Goal: Task Accomplishment & Management: Manage account settings

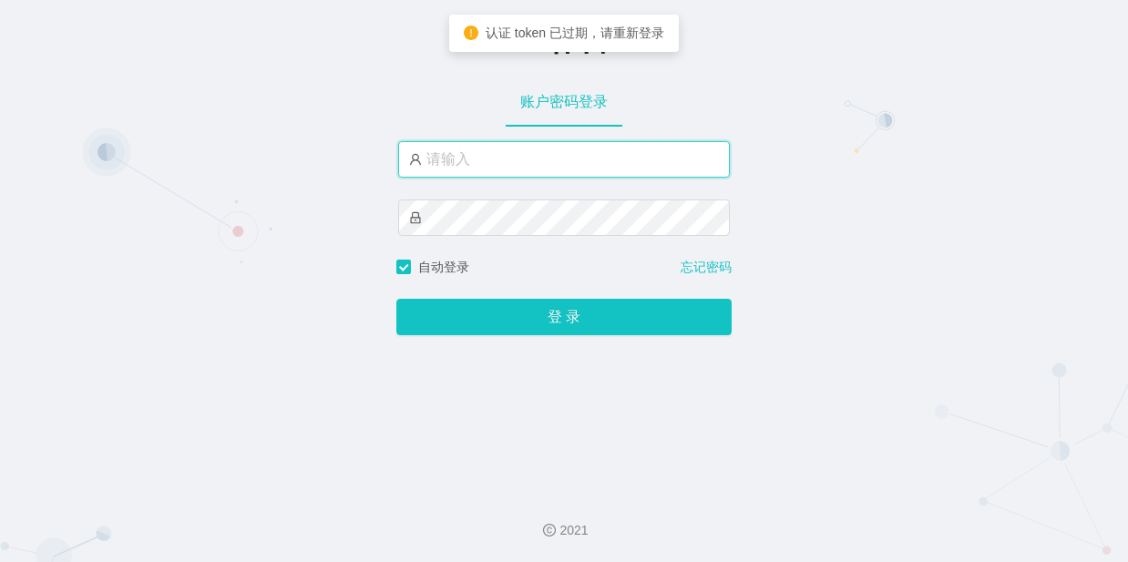
click at [459, 160] on input "text" at bounding box center [564, 159] width 332 height 36
type input "admin"
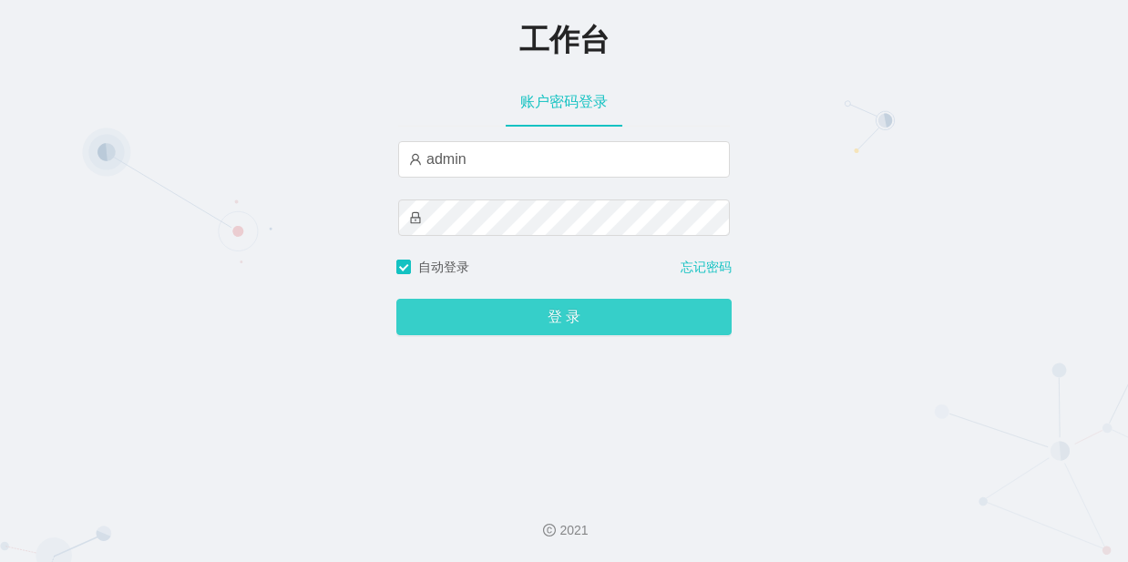
click at [556, 324] on button "登 录" at bounding box center [563, 317] width 335 height 36
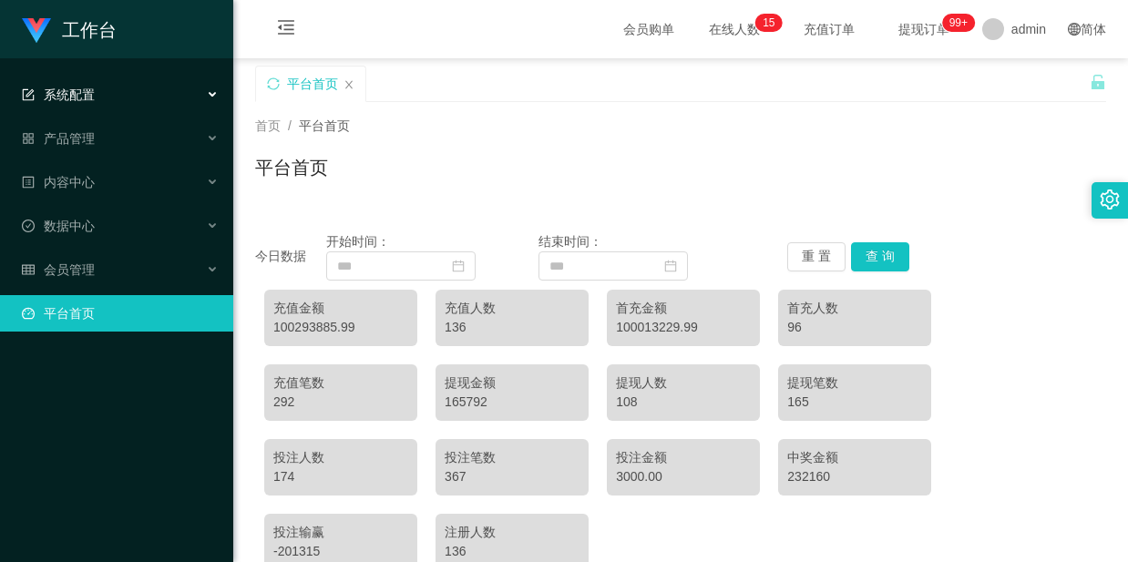
click at [83, 97] on span "系统配置" at bounding box center [58, 94] width 73 height 15
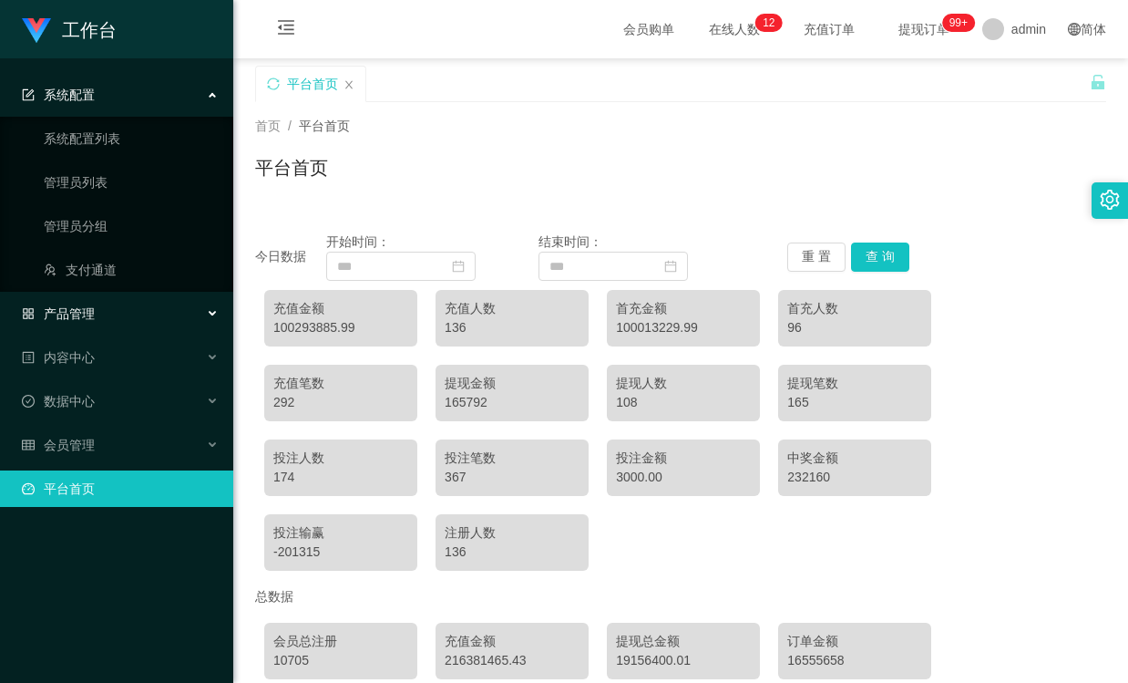
drag, startPoint x: 99, startPoint y: 314, endPoint x: 144, endPoint y: 324, distance: 45.8
click at [99, 315] on div "产品管理" at bounding box center [116, 313] width 233 height 36
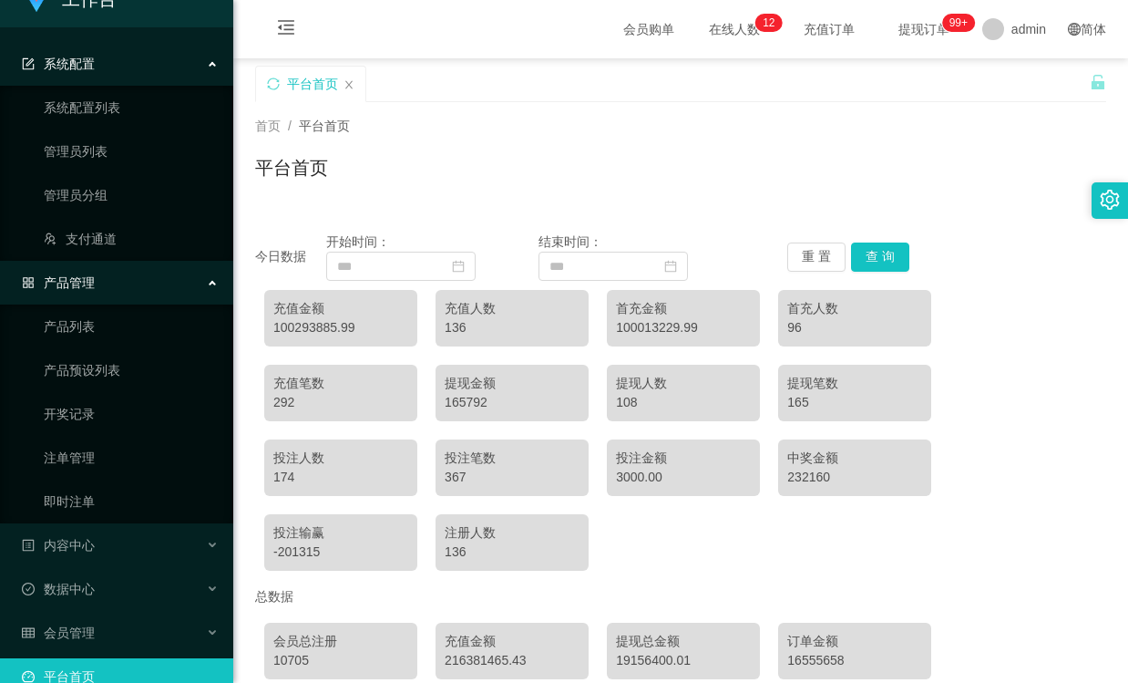
scroll to position [61, 0]
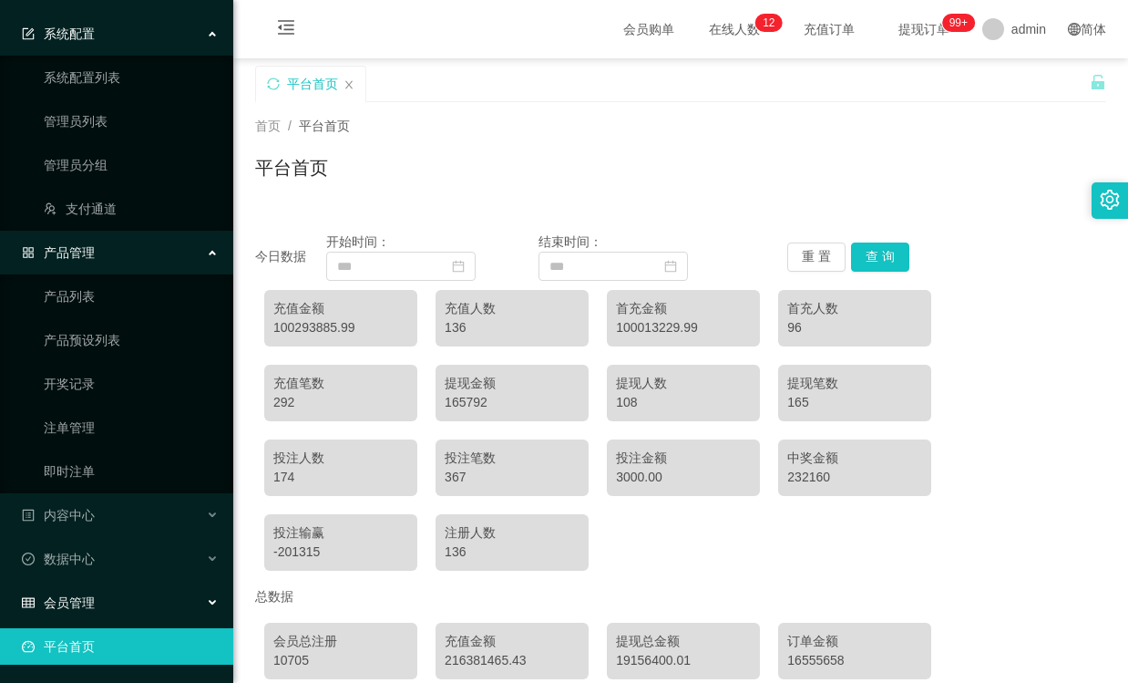
click at [134, 561] on div "会员管理" at bounding box center [116, 602] width 233 height 36
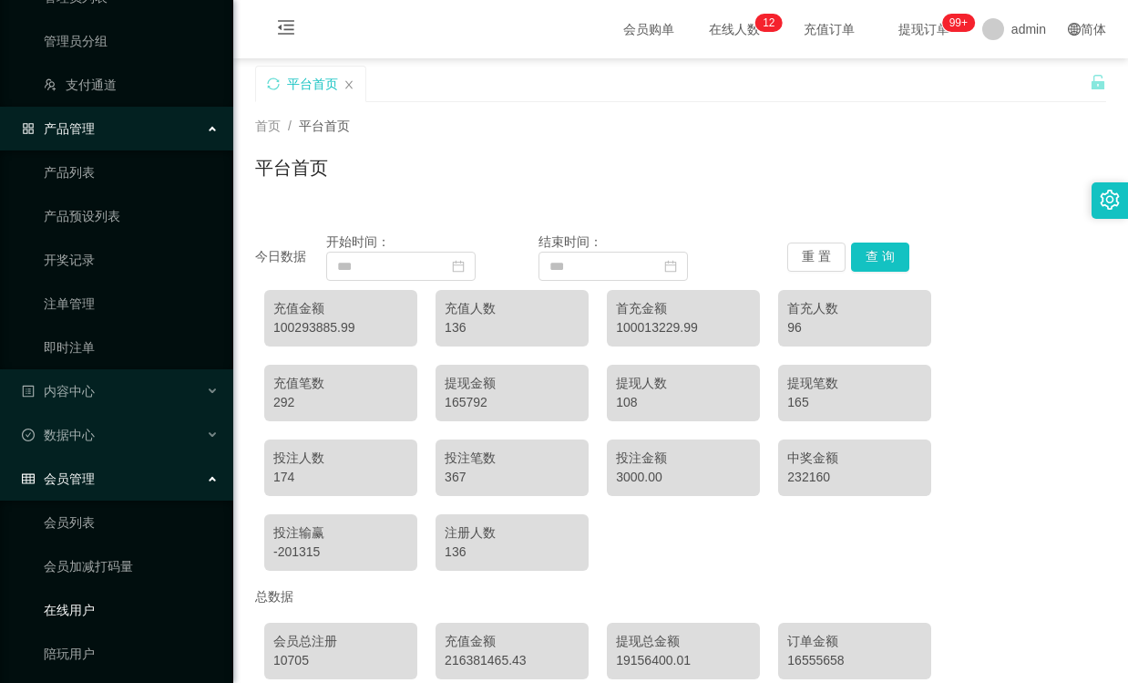
scroll to position [243, 0]
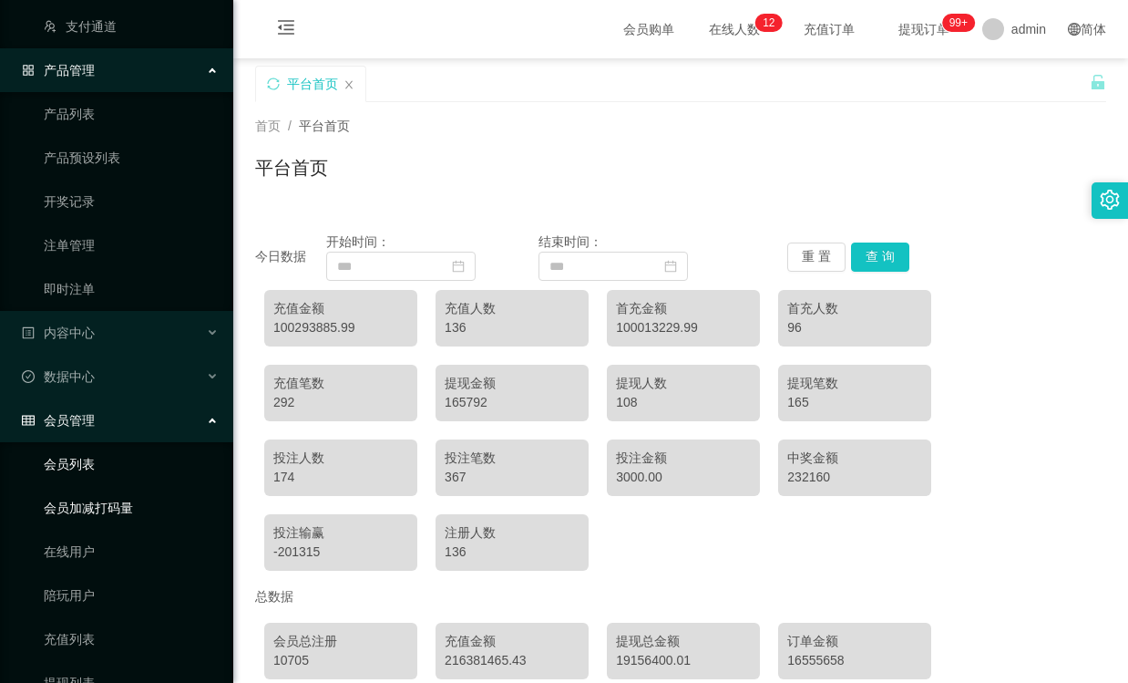
drag, startPoint x: 124, startPoint y: 460, endPoint x: 124, endPoint y: 490, distance: 30.1
click at [124, 461] on link "会员列表" at bounding box center [131, 464] width 175 height 36
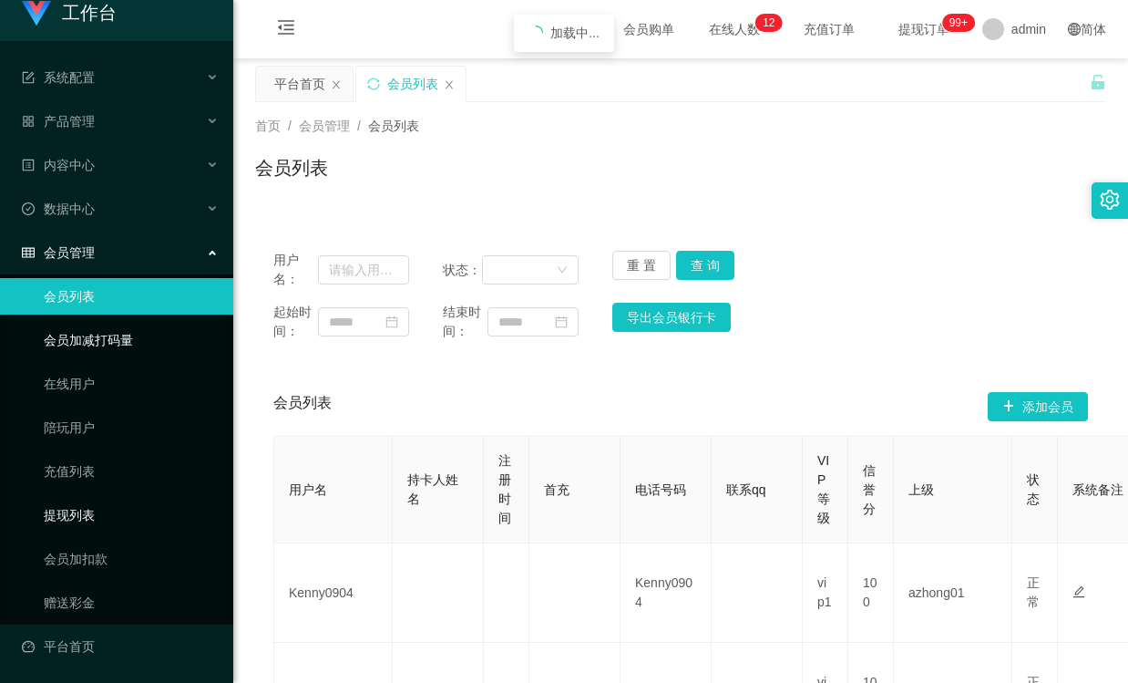
scroll to position [17, 0]
click at [116, 555] on link "会员加扣款" at bounding box center [131, 558] width 175 height 36
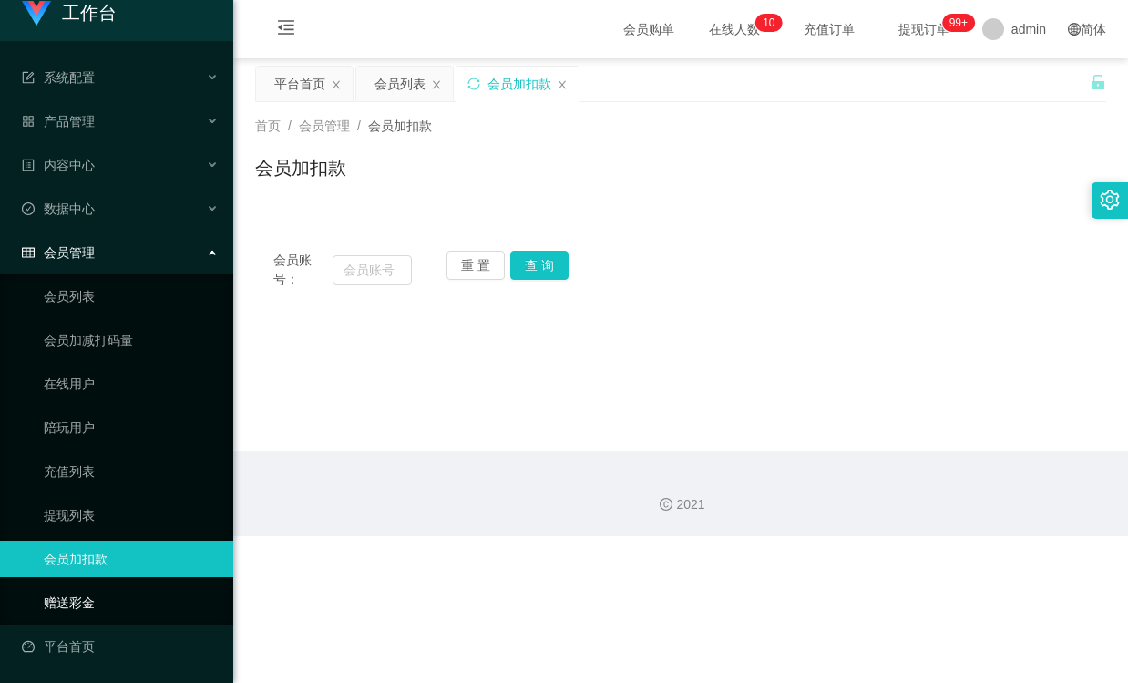
click at [118, 561] on link "赠送彩金" at bounding box center [131, 602] width 175 height 36
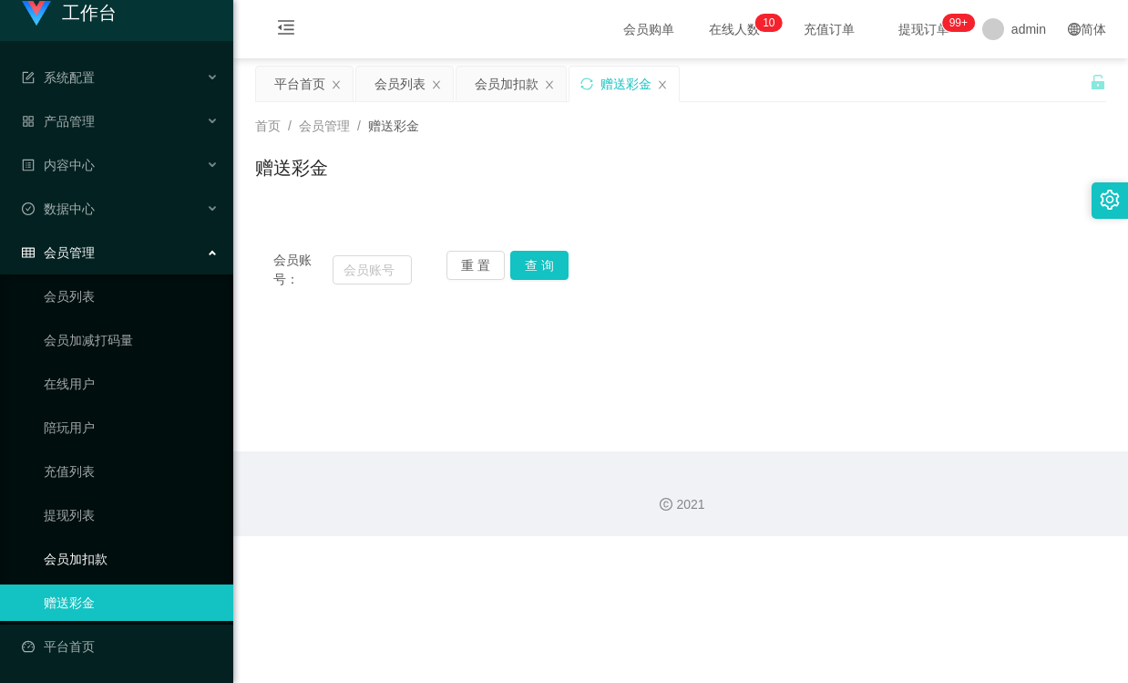
click at [114, 554] on link "会员加扣款" at bounding box center [131, 558] width 175 height 36
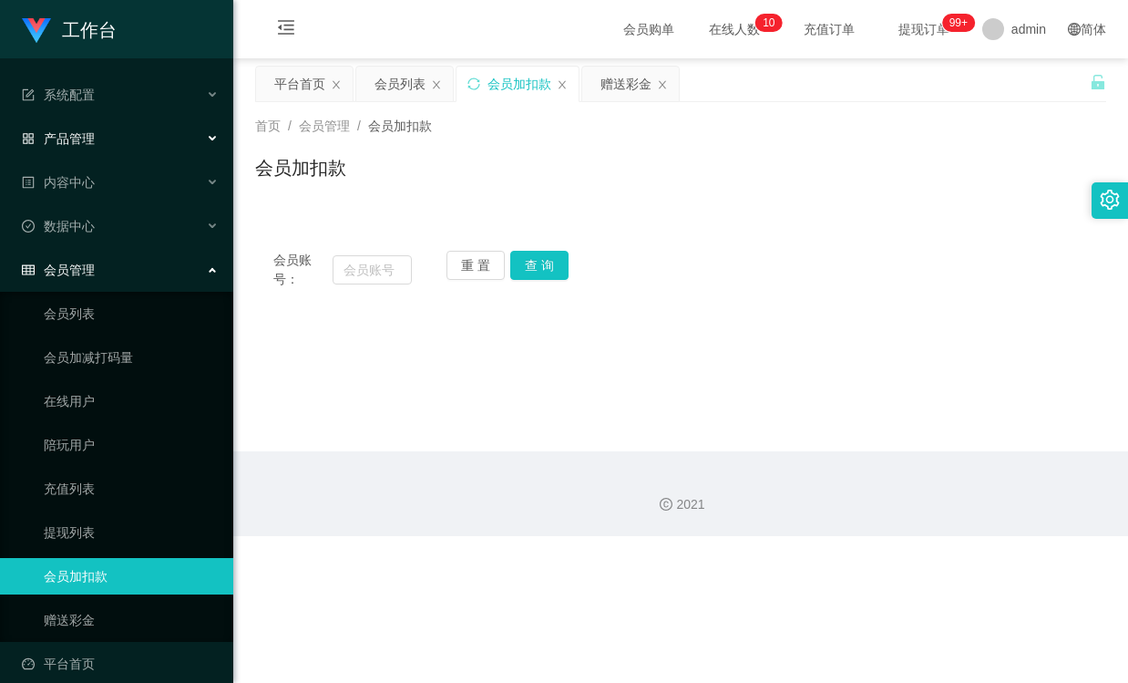
click at [143, 132] on div "产品管理" at bounding box center [116, 138] width 233 height 36
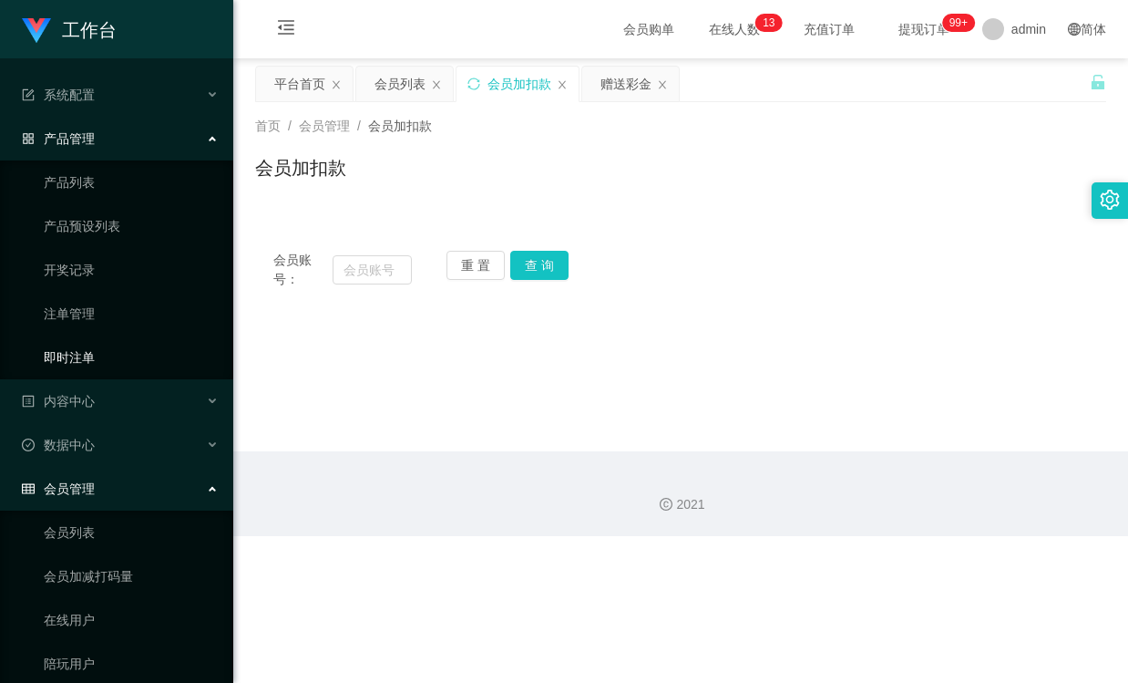
click at [126, 354] on link "即时注单" at bounding box center [131, 357] width 175 height 36
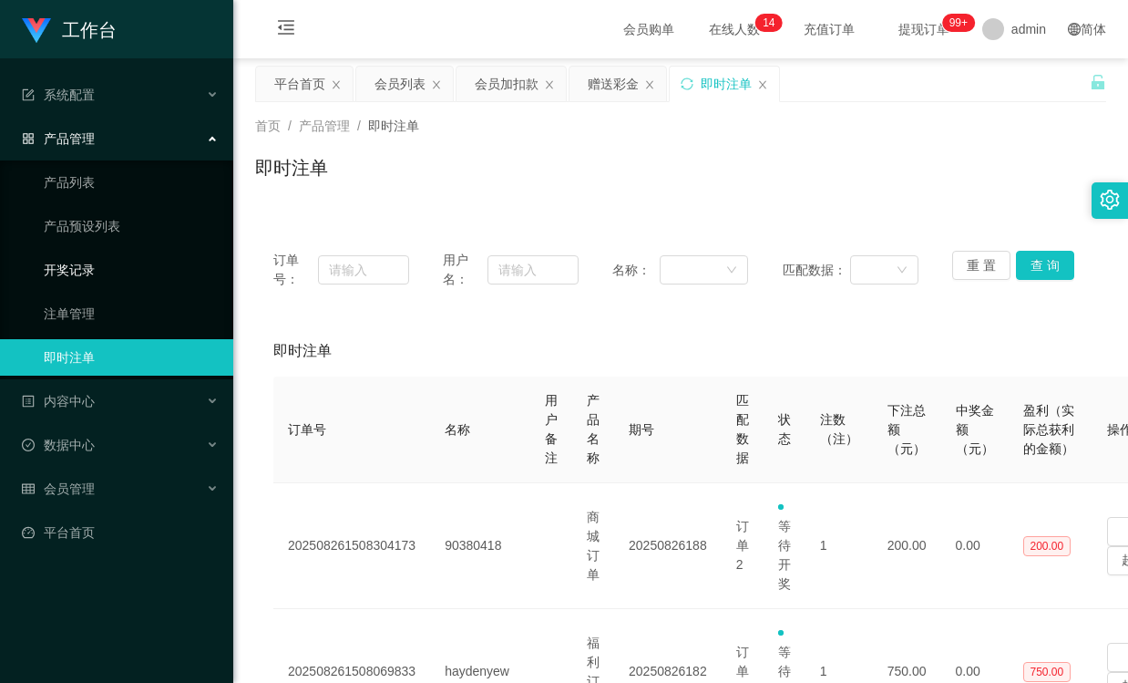
click at [105, 273] on link "开奖记录" at bounding box center [131, 270] width 175 height 36
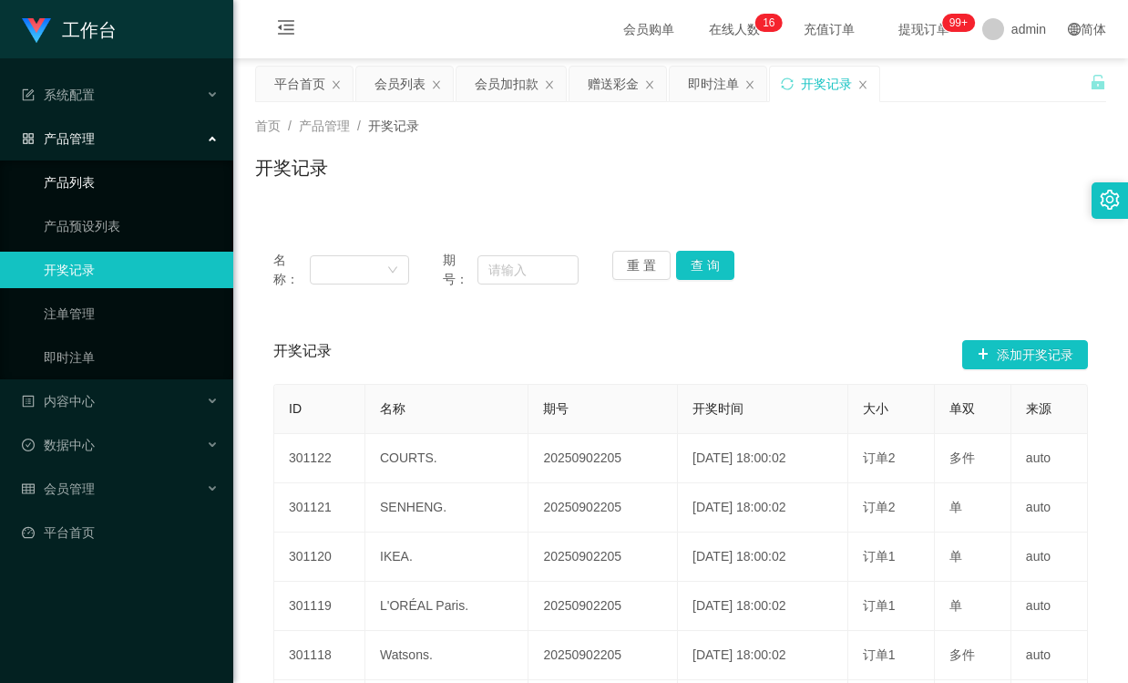
click at [112, 183] on link "产品列表" at bounding box center [131, 182] width 175 height 36
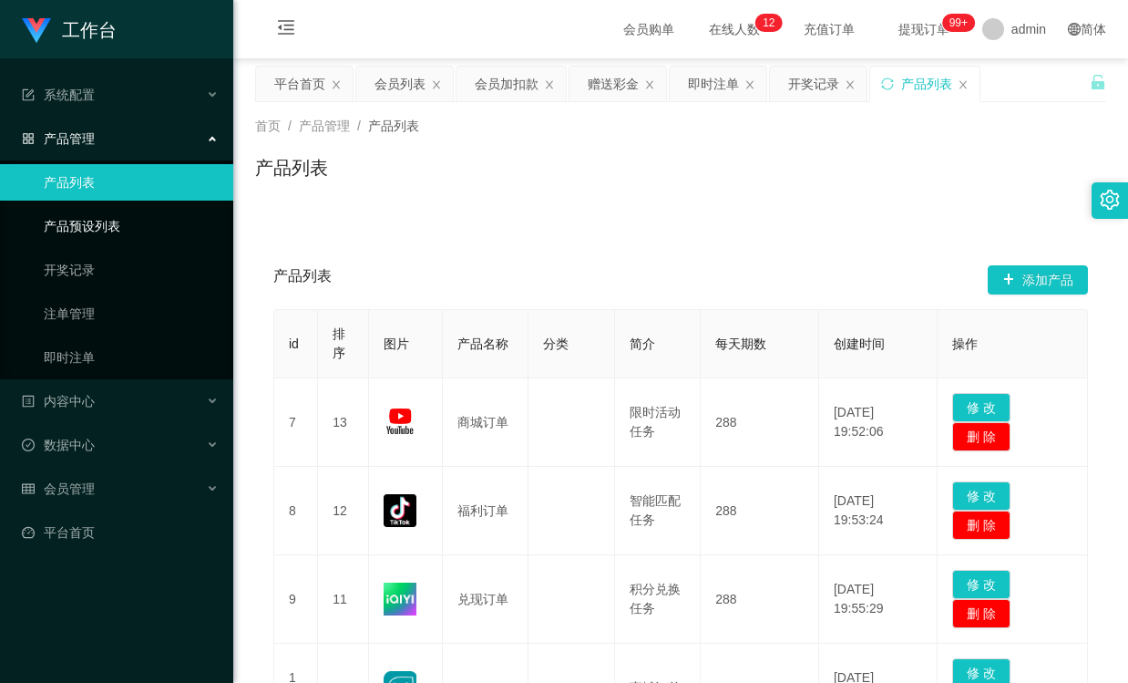
click at [135, 227] on link "产品预设列表" at bounding box center [131, 226] width 175 height 36
